Goal: Transaction & Acquisition: Purchase product/service

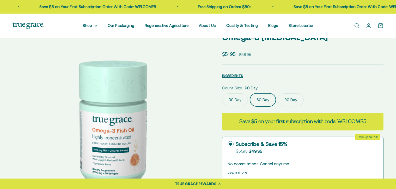
scroll to position [0, 204]
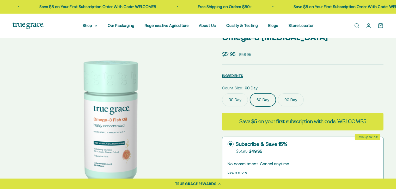
select select "3"
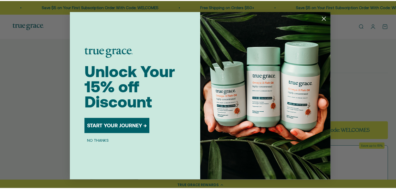
scroll to position [0, 206]
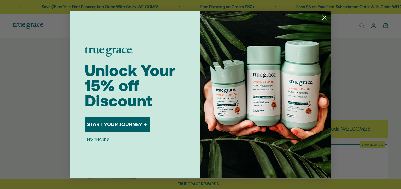
click at [325, 16] on icon "Close dialog" at bounding box center [325, 18] width 4 height 4
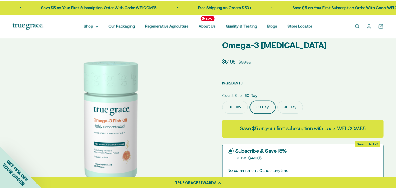
scroll to position [0, 204]
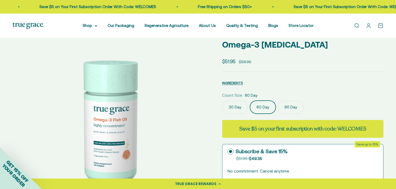
click at [286, 109] on label "90 Day" at bounding box center [291, 106] width 26 height 13
click at [222, 100] on input "90 Day" at bounding box center [222, 100] width 0 height 0
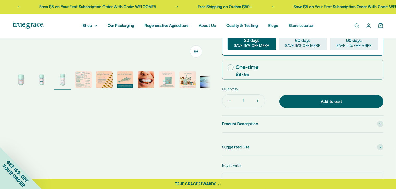
scroll to position [209, 0]
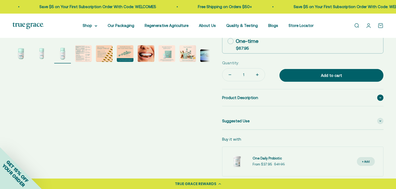
click at [238, 94] on span "Product Description" at bounding box center [240, 97] width 36 height 6
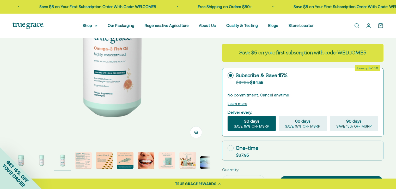
scroll to position [104, 0]
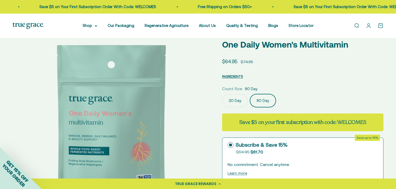
select select "3"
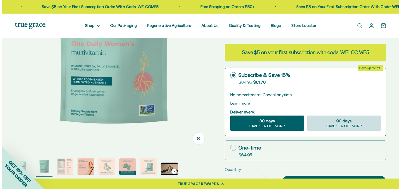
scroll to position [104, 0]
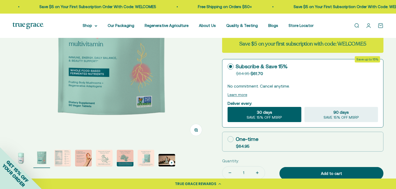
click at [269, 112] on span "30 days" at bounding box center [264, 112] width 15 height 6
click at [228, 107] on input "30 days SAVE 15% OFF MSRP" at bounding box center [228, 106] width 0 height 0
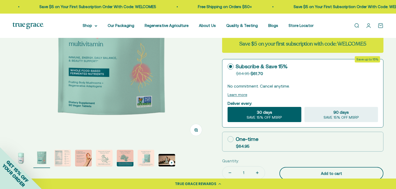
click at [305, 170] on div "Add to cart" at bounding box center [331, 173] width 83 height 6
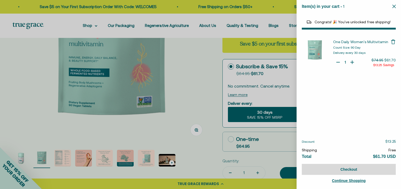
select select "40058329235648"
select select "46081230438614"
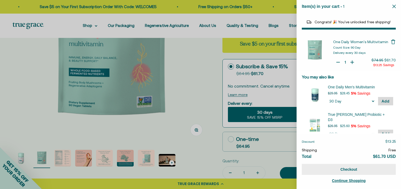
click at [334, 169] on button "Checkout" at bounding box center [349, 169] width 94 height 11
